Goal: Task Accomplishment & Management: Manage account settings

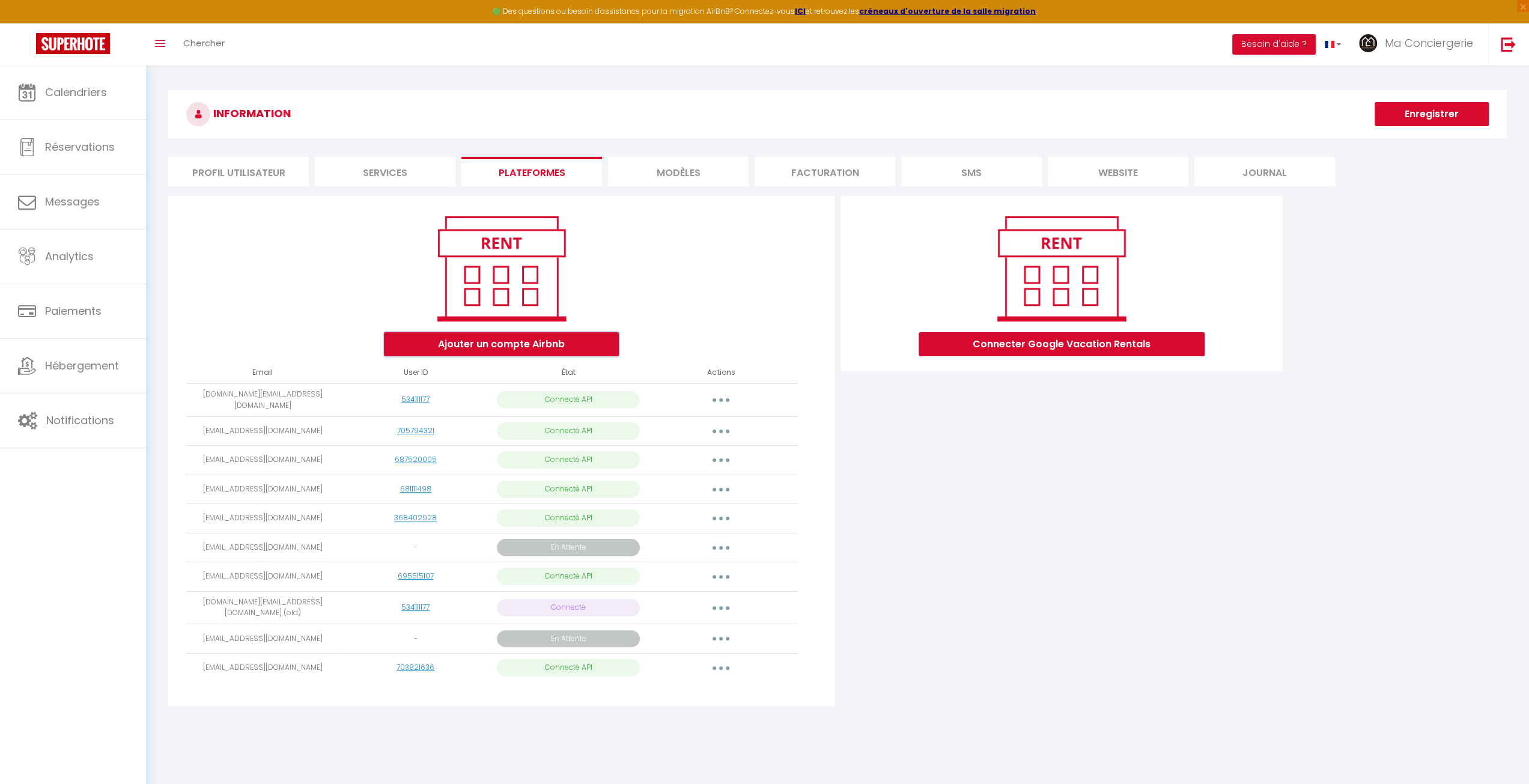
click at [546, 346] on button "Ajouter un compte Airbnb" at bounding box center [501, 344] width 234 height 24
radio input "true"
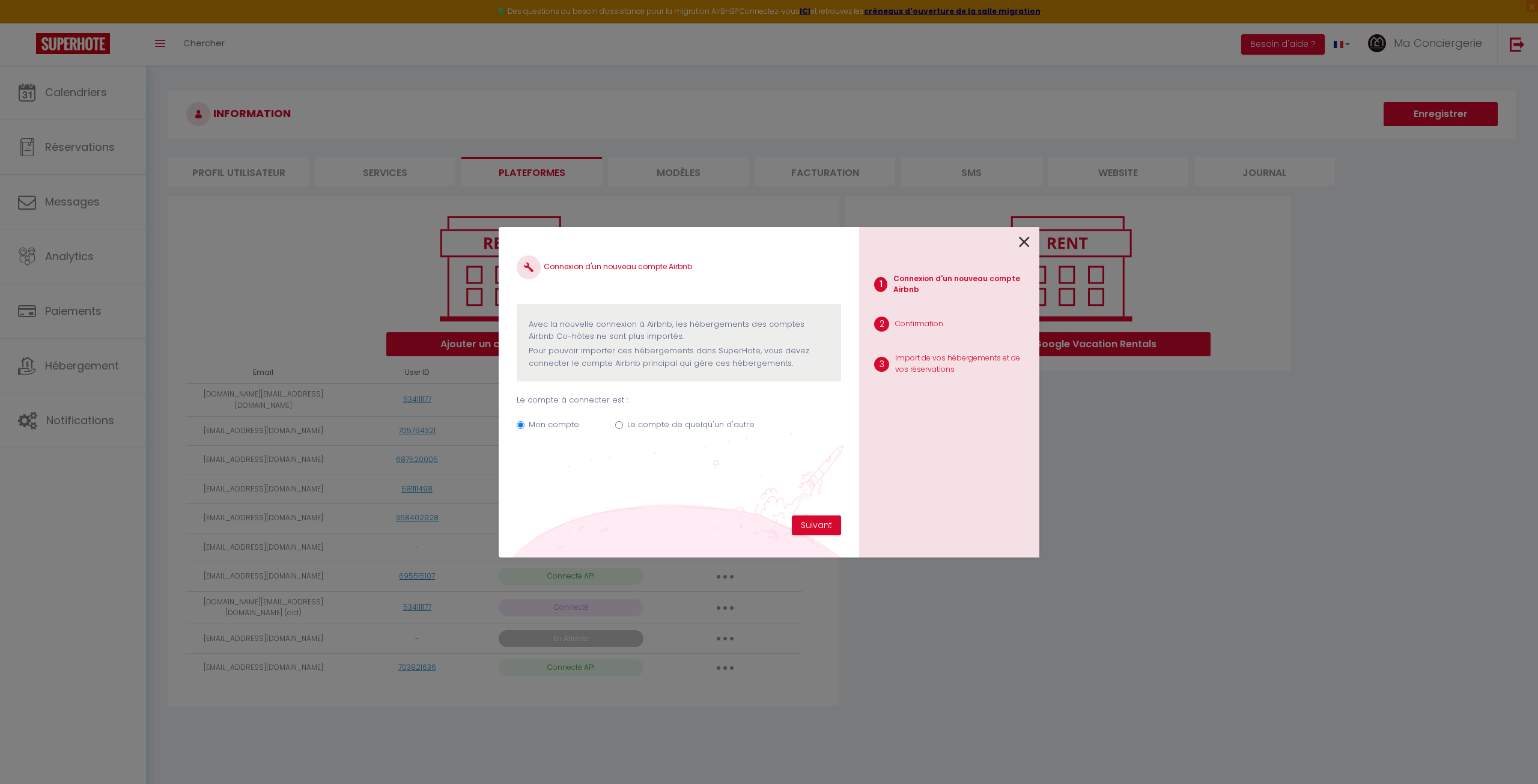
click at [681, 425] on label "Le compte de quelqu'un d'autre" at bounding box center [691, 425] width 127 height 12
click at [623, 425] on input "Le compte de quelqu'un d'autre" at bounding box center [619, 425] width 8 height 8
radio input "true"
radio input "false"
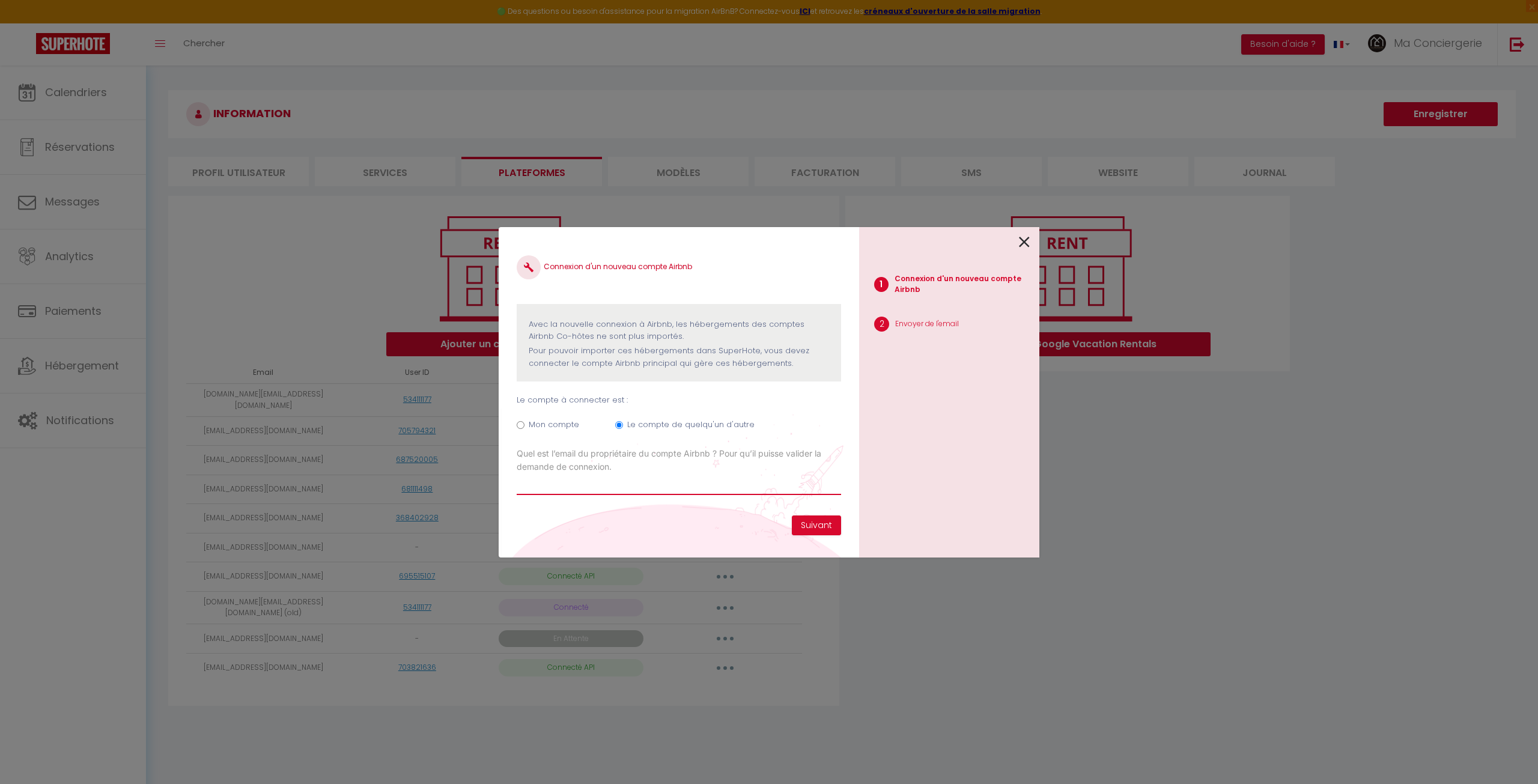
click at [592, 484] on input "Email connexion Airbnb" at bounding box center [678, 484] width 324 height 22
paste input "[EMAIL_ADDRESS][DOMAIN_NAME]"
type input "[EMAIL_ADDRESS][DOMAIN_NAME]"
click at [805, 522] on button "Suivant" at bounding box center [817, 525] width 49 height 21
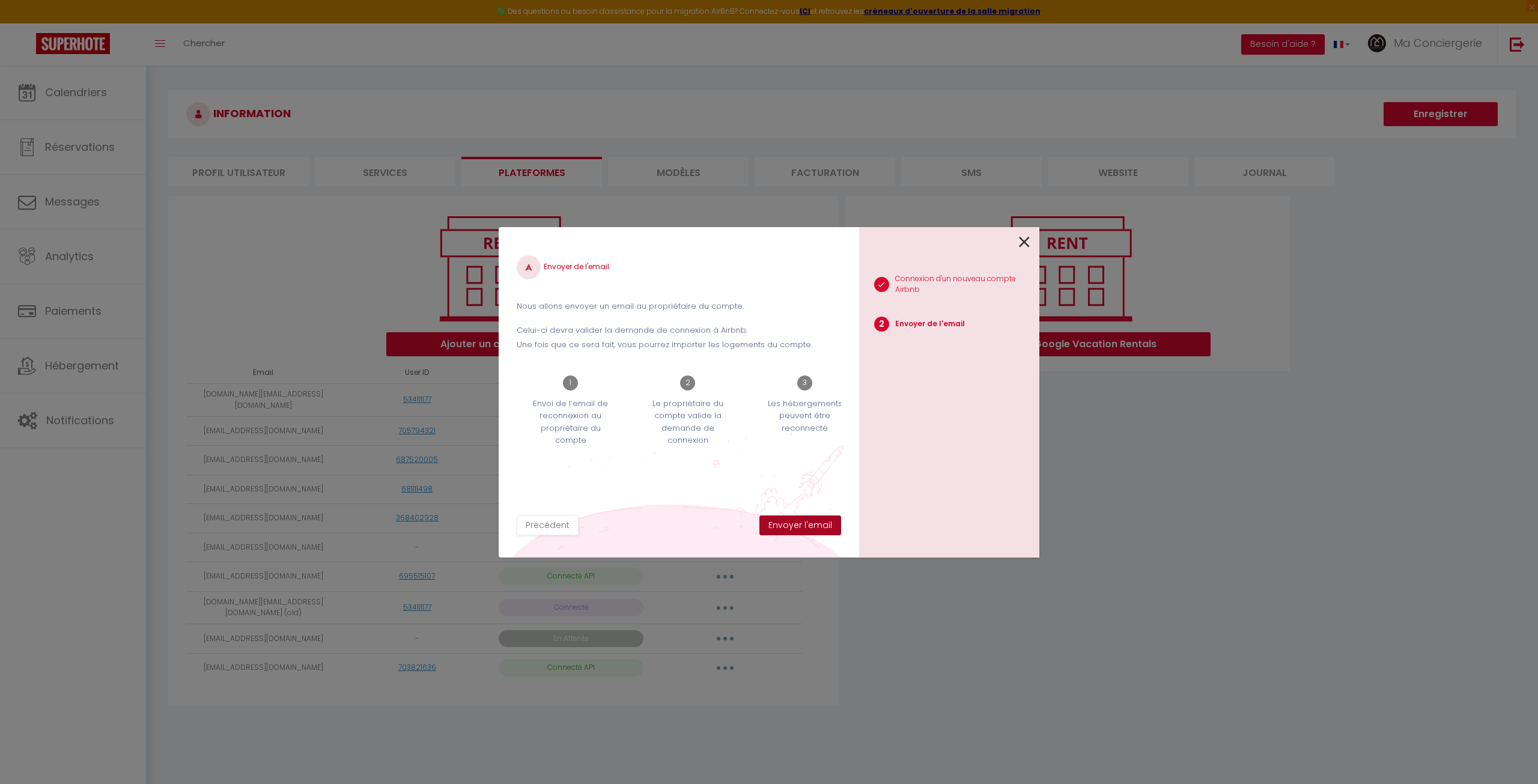
click at [805, 522] on button "Envoyer l'email" at bounding box center [800, 525] width 82 height 21
